Goal: Obtain resource: Download file/media

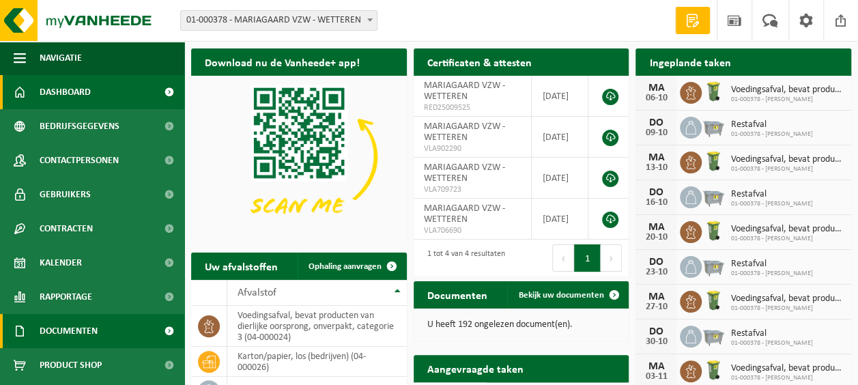
click at [85, 317] on span "Documenten" at bounding box center [69, 331] width 58 height 34
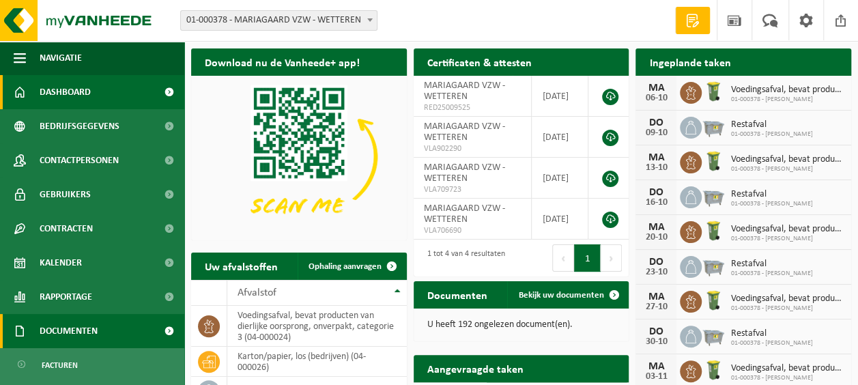
scroll to position [68, 0]
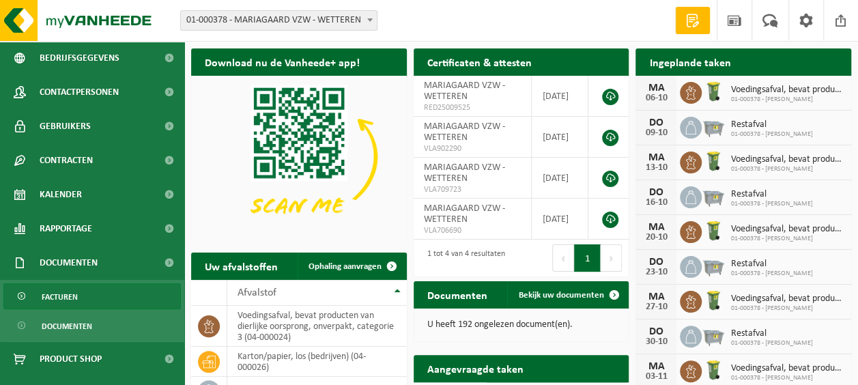
click at [70, 297] on span "Facturen" at bounding box center [60, 297] width 36 height 26
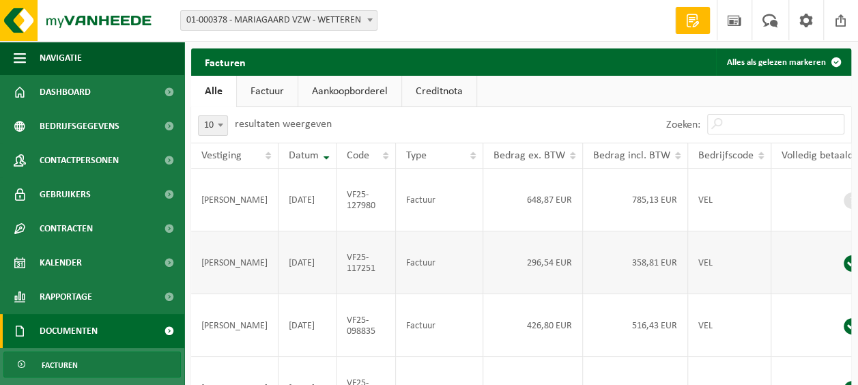
scroll to position [68, 0]
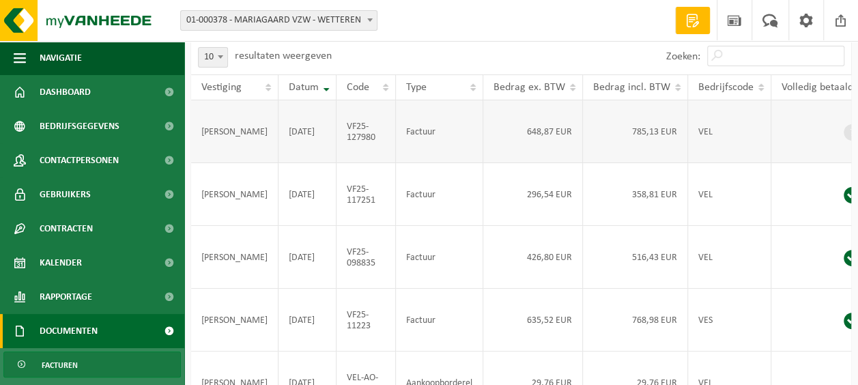
click at [321, 135] on td "2025-09-30" at bounding box center [307, 131] width 58 height 63
click at [843, 203] on span at bounding box center [851, 195] width 16 height 16
click at [278, 216] on td "2025-08-31" at bounding box center [307, 194] width 58 height 63
click at [208, 210] on td "MARIAGAARD VZW" at bounding box center [234, 194] width 87 height 63
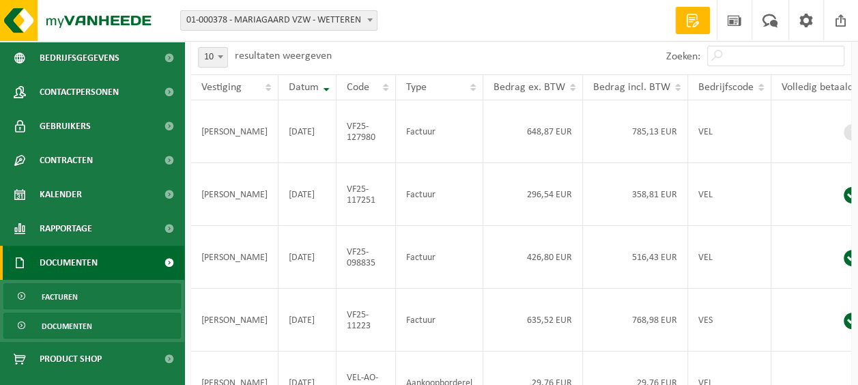
click at [83, 327] on span "Documenten" at bounding box center [67, 326] width 50 height 26
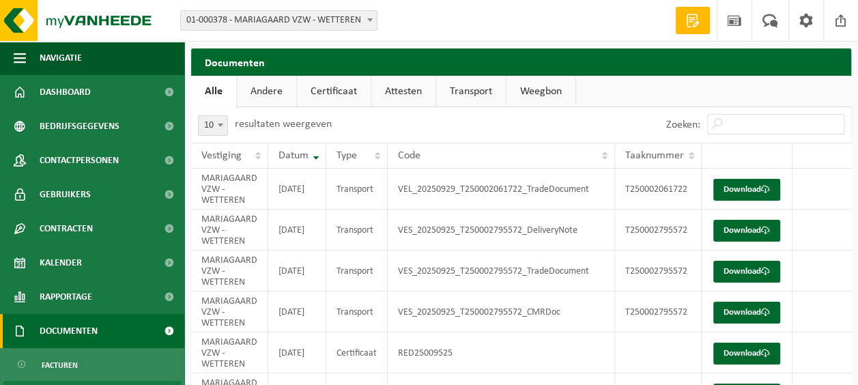
scroll to position [68, 0]
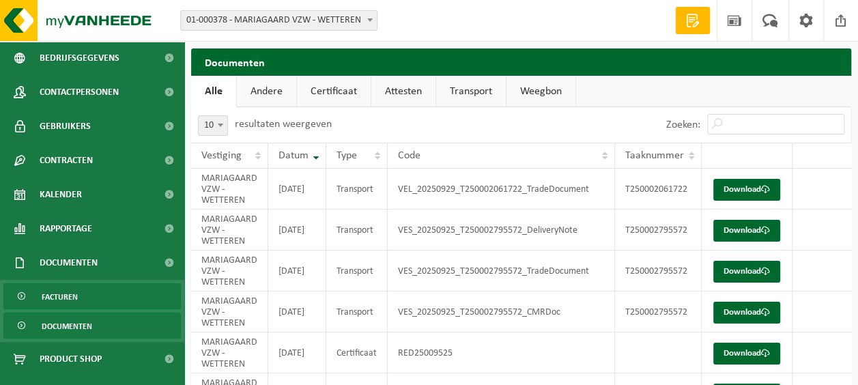
click at [89, 297] on link "Facturen" at bounding box center [91, 296] width 177 height 26
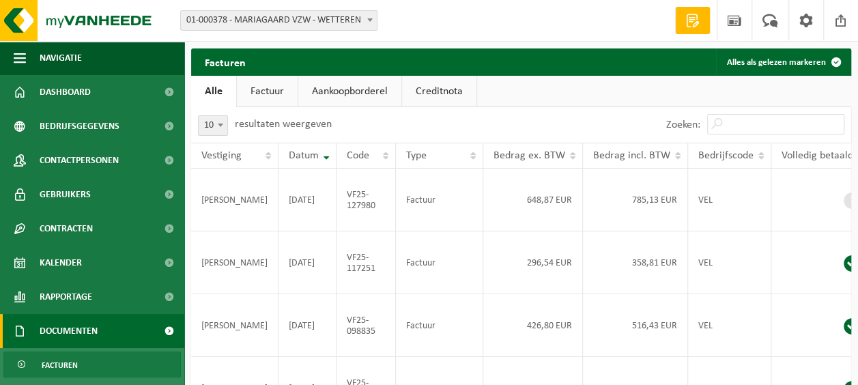
click at [270, 95] on link "Factuur" at bounding box center [267, 91] width 61 height 31
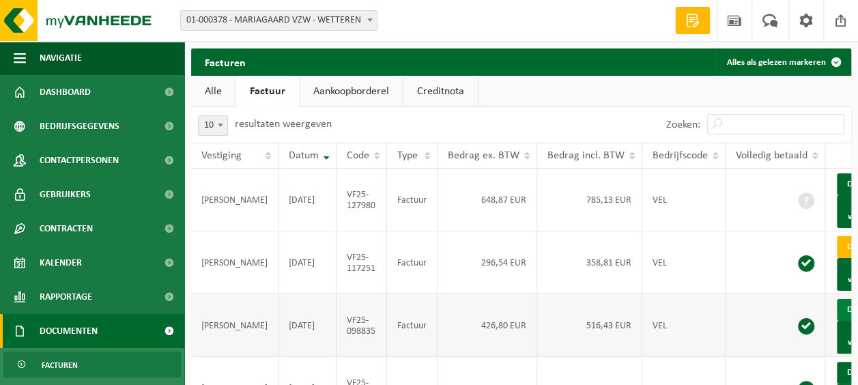
click at [836, 321] on link "Download" at bounding box center [869, 310] width 67 height 22
